Goal: Find specific page/section: Find specific page/section

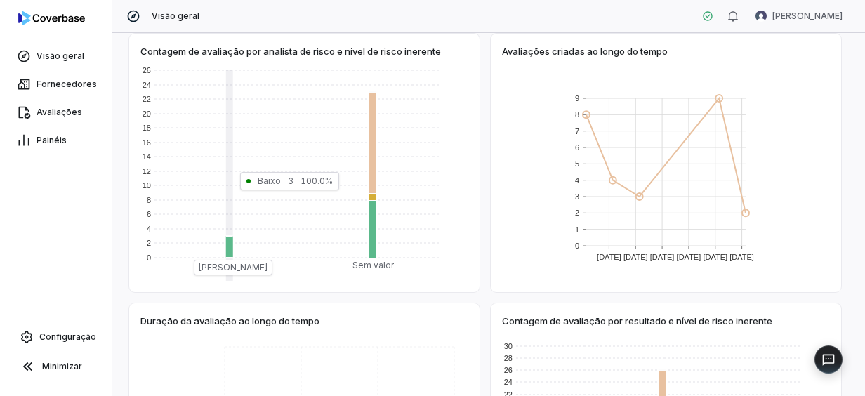
scroll to position [70, 0]
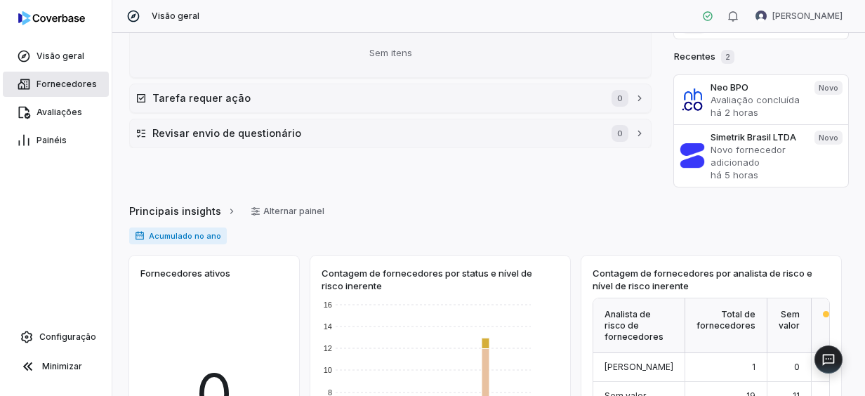
click at [69, 84] on span "Fornecedores" at bounding box center [67, 84] width 60 height 11
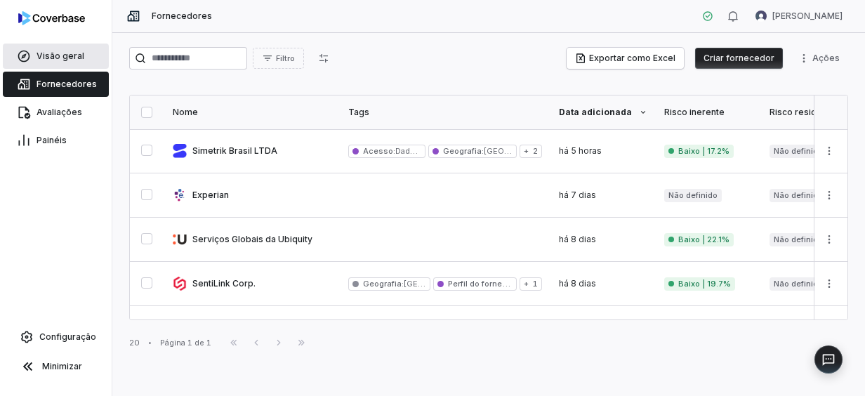
click at [55, 58] on span "Visão geral" at bounding box center [61, 56] width 48 height 11
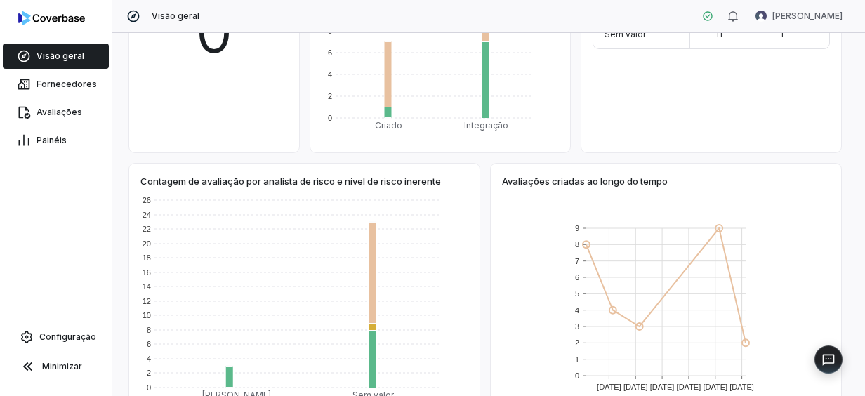
scroll to position [81, 0]
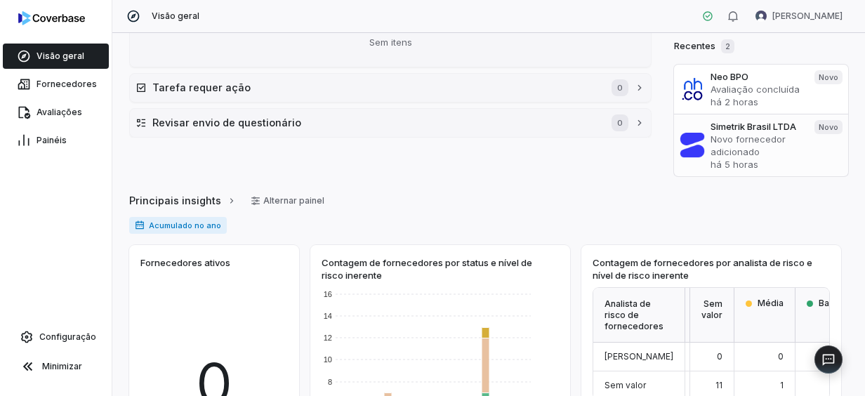
click at [763, 124] on h3 "Simetrik Brasil LTDA" at bounding box center [757, 126] width 93 height 13
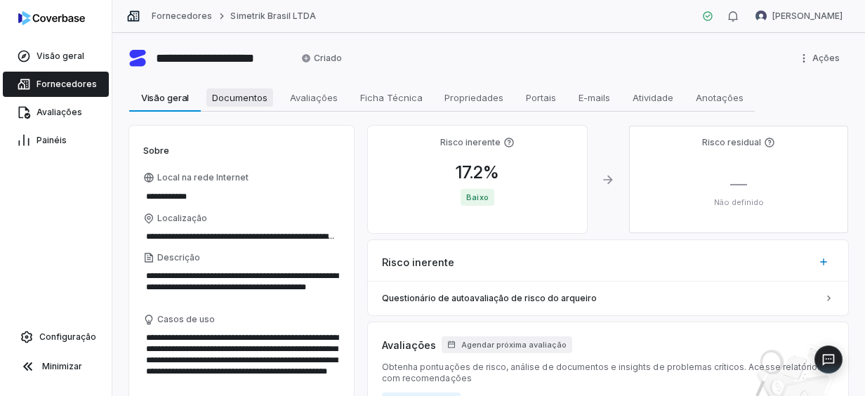
click at [236, 91] on span "Documentos" at bounding box center [239, 97] width 67 height 18
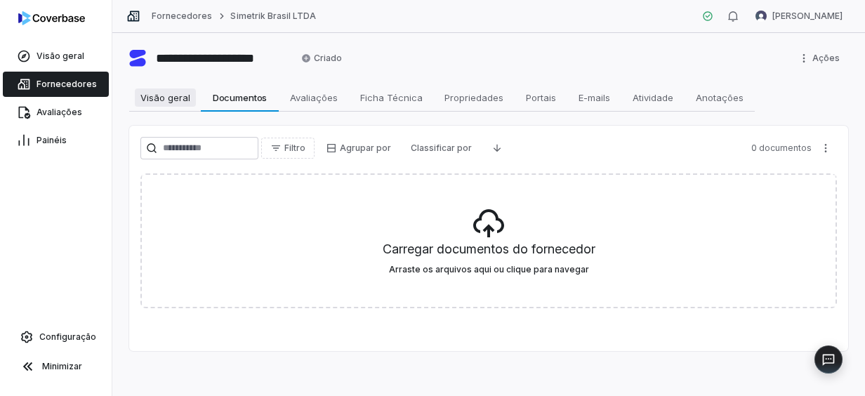
click at [192, 101] on span "Visão geral" at bounding box center [165, 97] width 61 height 18
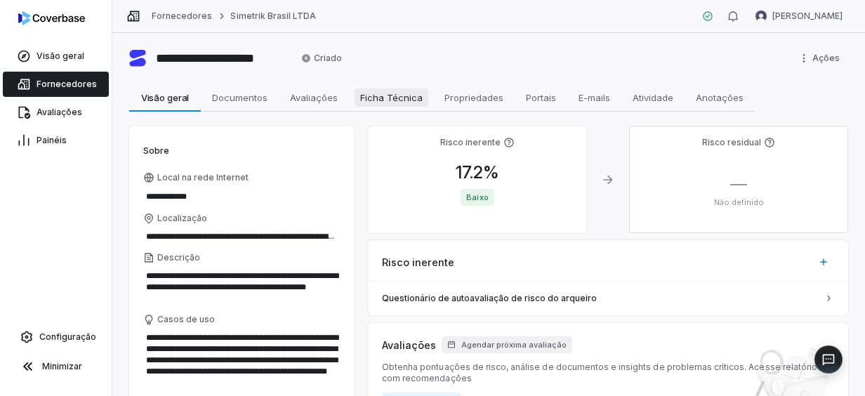
click at [412, 97] on span "Ficha Técnica" at bounding box center [392, 97] width 74 height 18
type textarea "*"
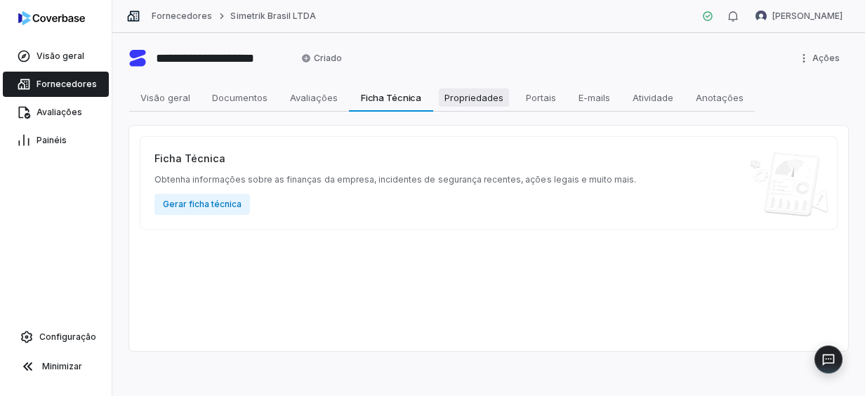
click at [458, 106] on span "Propriedades" at bounding box center [474, 97] width 70 height 18
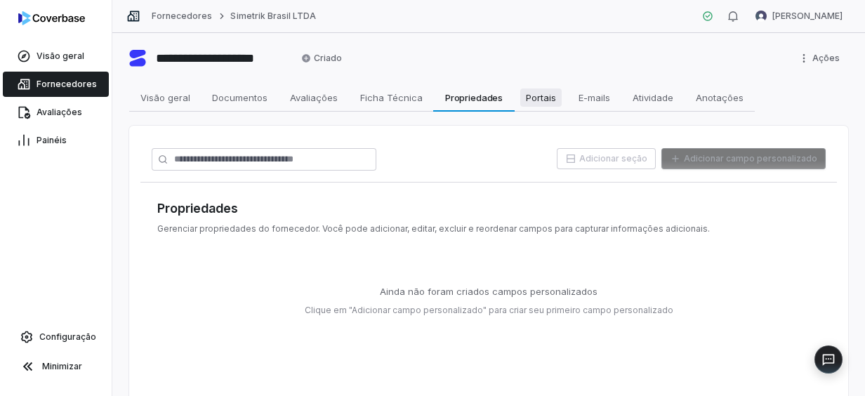
click at [531, 101] on span "Portais" at bounding box center [540, 97] width 41 height 18
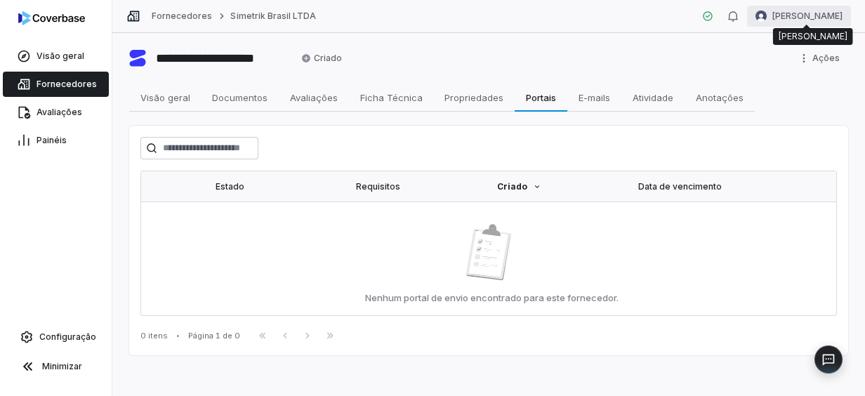
click at [828, 15] on html "**********" at bounding box center [432, 198] width 865 height 396
click at [56, 20] on html "**********" at bounding box center [432, 198] width 865 height 396
click at [44, 43] on div "Visão geral" at bounding box center [56, 56] width 112 height 28
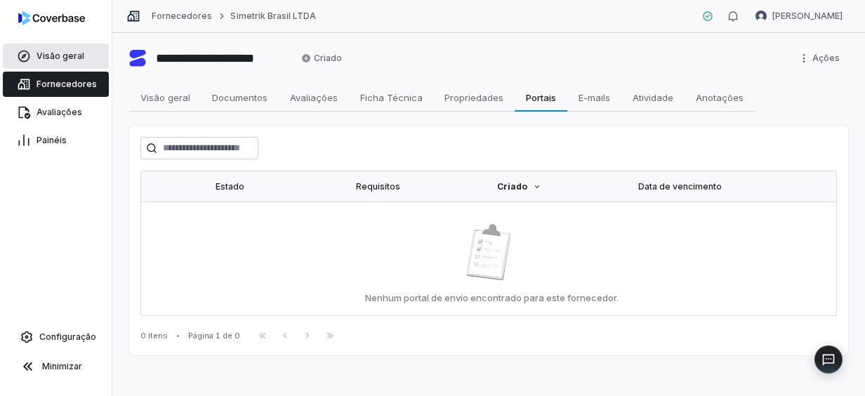
click at [44, 55] on span "Visão geral" at bounding box center [61, 56] width 48 height 11
